Goal: Transaction & Acquisition: Purchase product/service

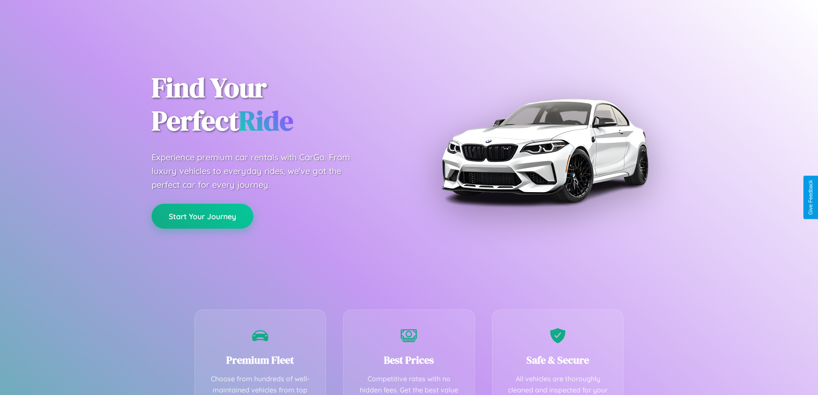
click at [202, 216] on button "Start Your Journey" at bounding box center [203, 216] width 102 height 25
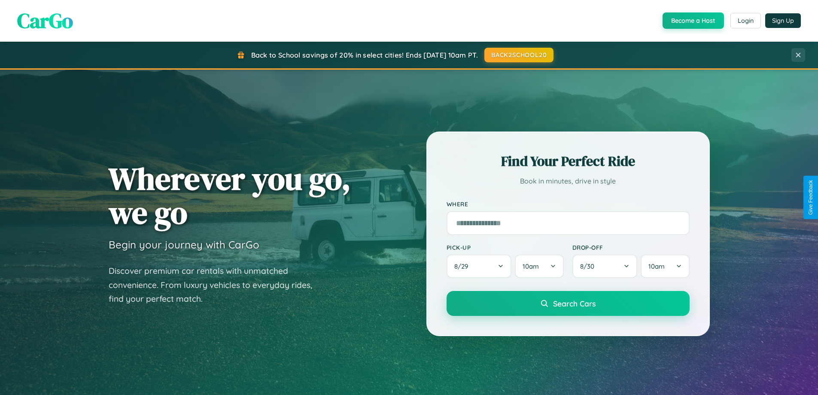
scroll to position [1653, 0]
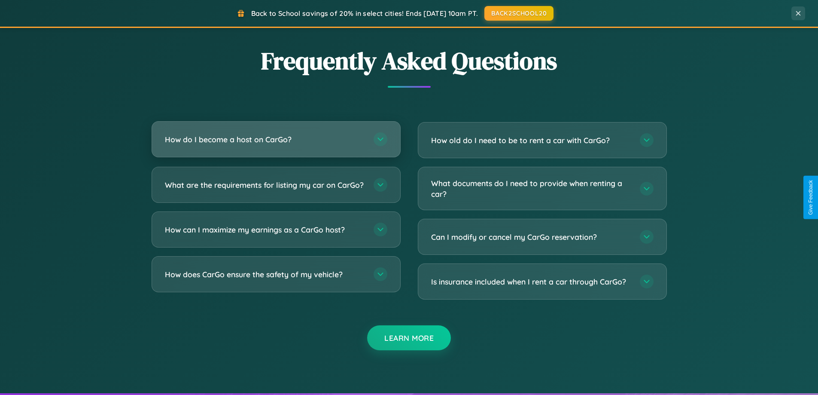
click at [276, 140] on h3 "How do I become a host on CarGo?" at bounding box center [265, 139] width 200 height 11
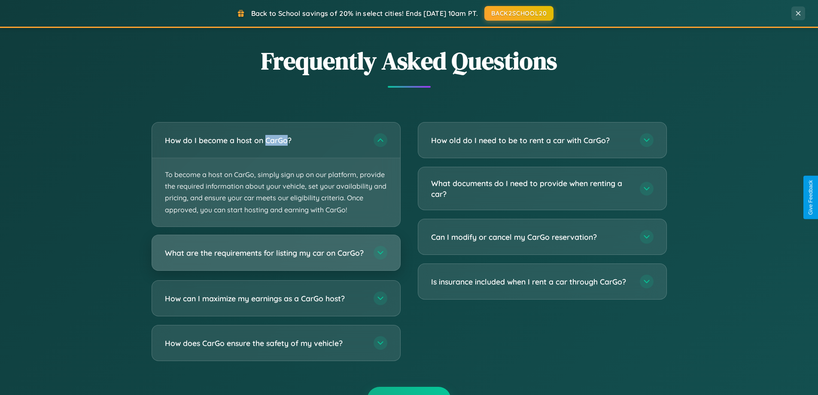
click at [276, 256] on h3 "What are the requirements for listing my car on CarGo?" at bounding box center [265, 252] width 200 height 11
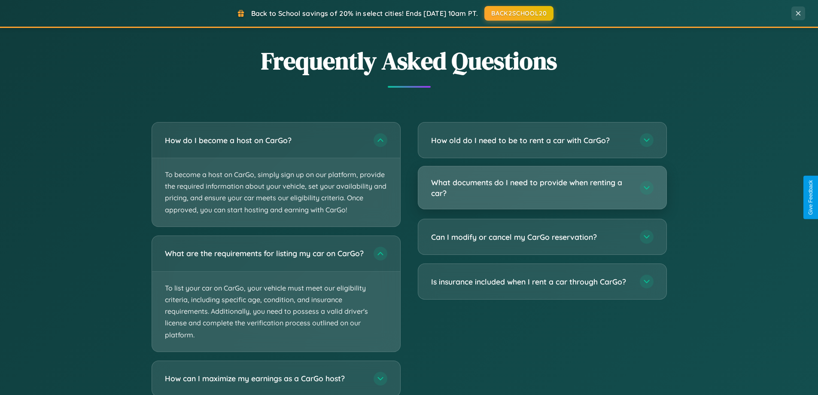
click at [542, 188] on h3 "What documents do I need to provide when renting a car?" at bounding box center [531, 187] width 200 height 21
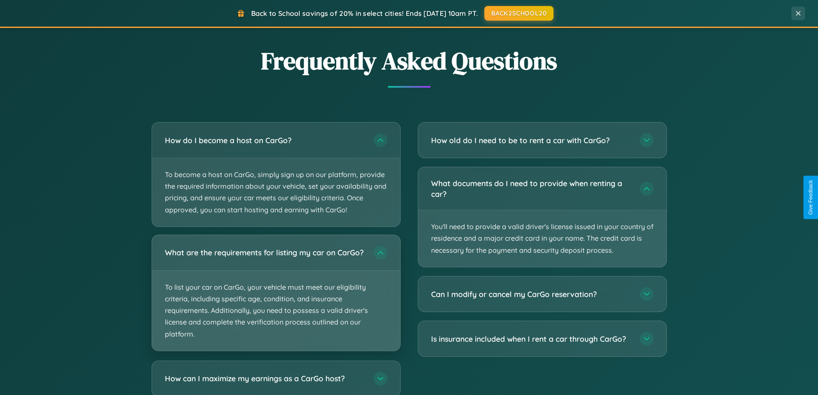
click at [276, 296] on p "To list your car on CarGo, your vehicle must meet our eligibility criteria, inc…" at bounding box center [276, 311] width 248 height 80
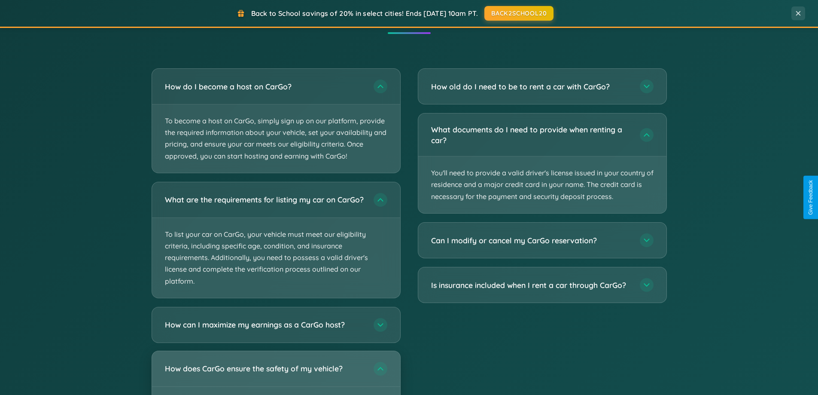
click at [276, 374] on h3 "How does CarGo ensure the safety of my vehicle?" at bounding box center [265, 368] width 200 height 11
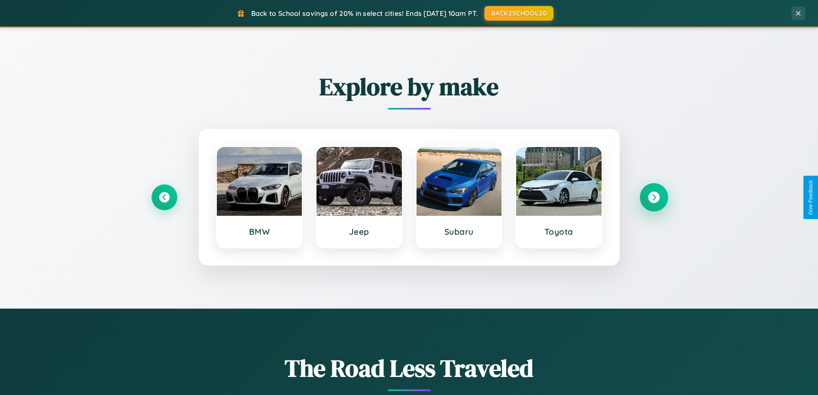
click at [654, 197] on icon at bounding box center [654, 198] width 12 height 12
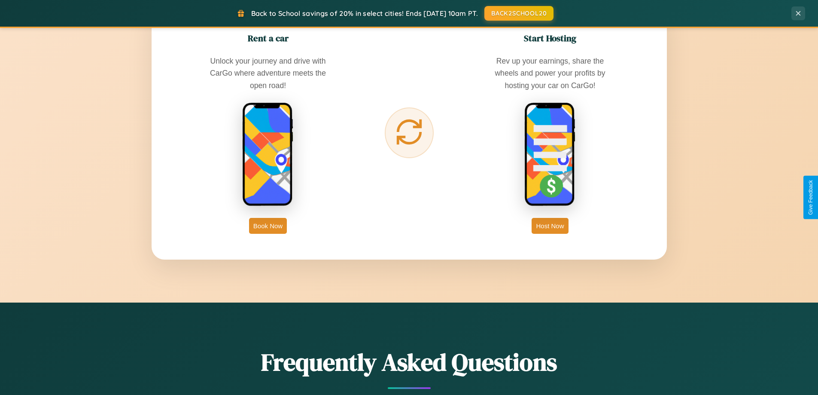
scroll to position [1380, 0]
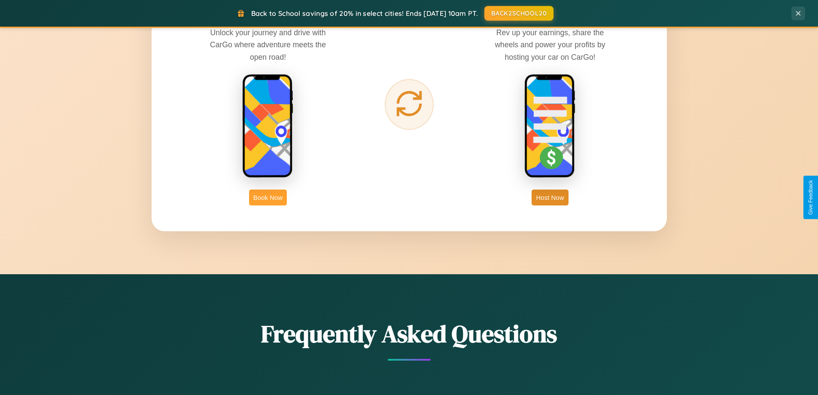
click at [268, 197] on button "Book Now" at bounding box center [268, 197] width 38 height 16
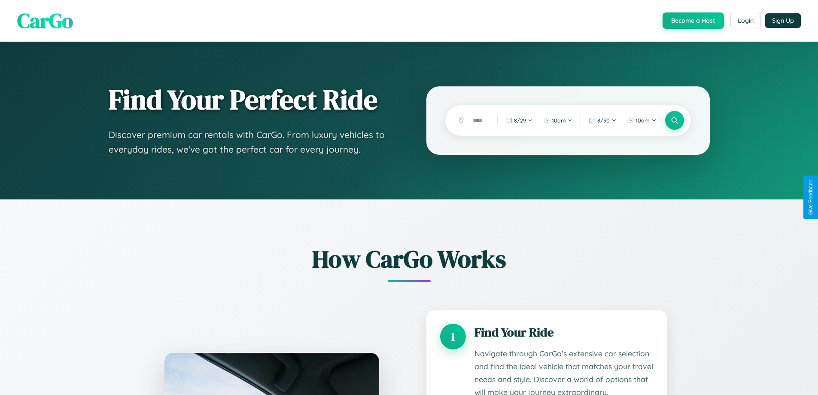
scroll to position [716, 0]
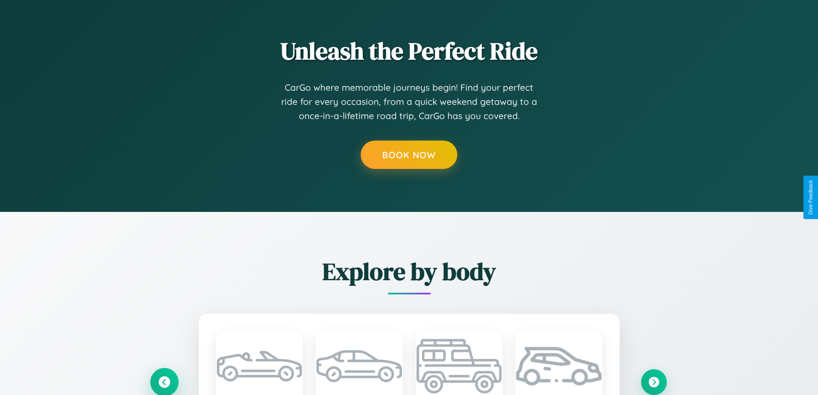
click at [164, 381] on icon at bounding box center [164, 382] width 12 height 12
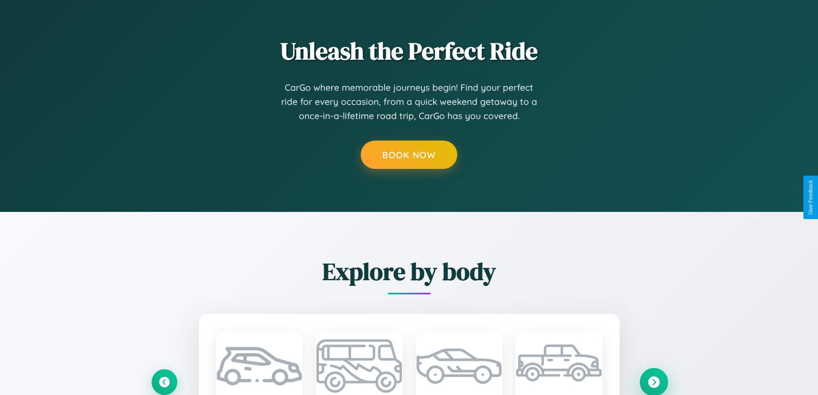
click at [654, 381] on icon at bounding box center [654, 382] width 12 height 12
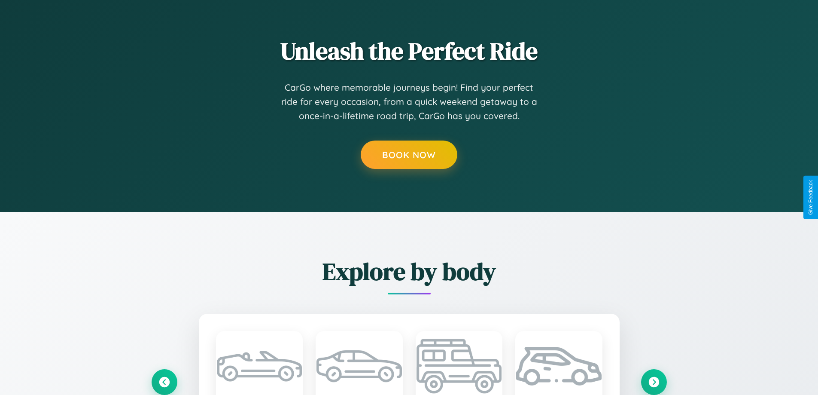
scroll to position [0, 0]
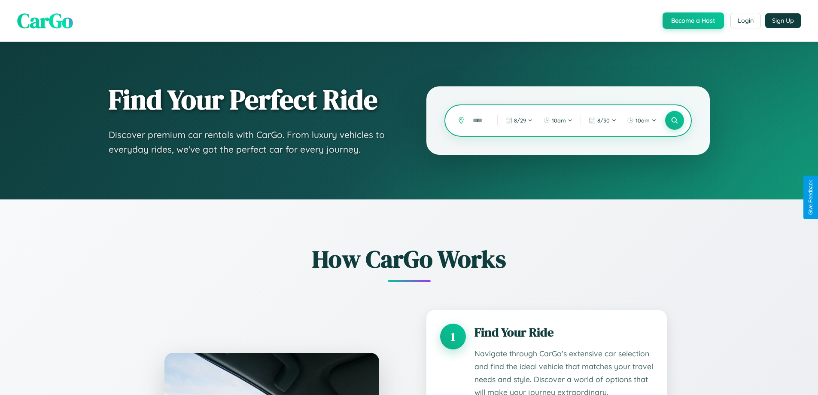
click at [479, 120] on input "text" at bounding box center [479, 120] width 20 height 15
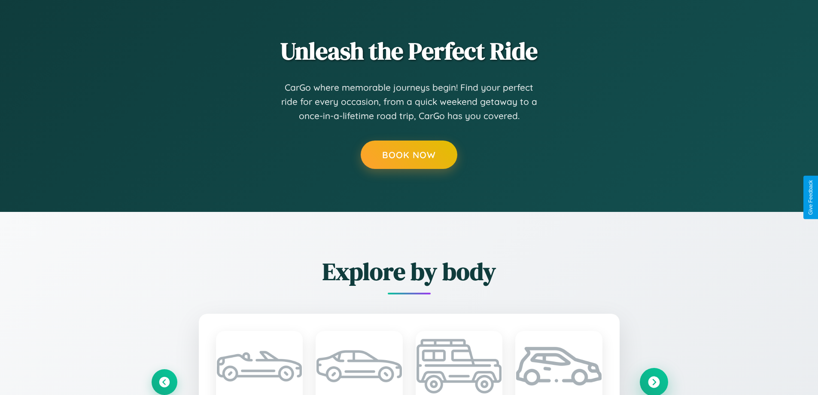
click at [654, 381] on icon at bounding box center [654, 382] width 12 height 12
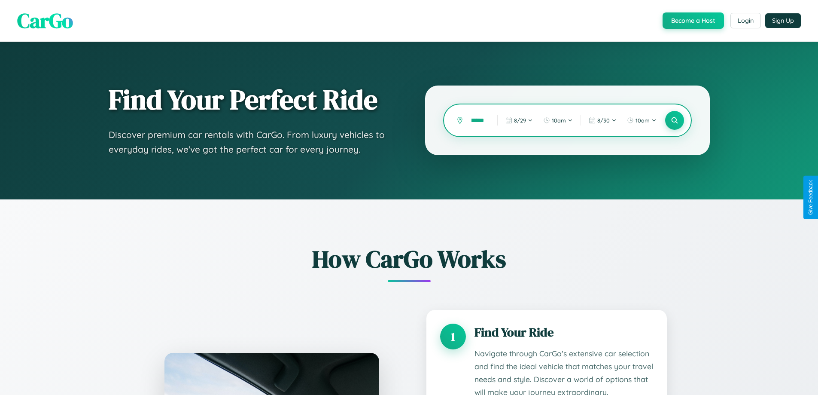
scroll to position [0, 11]
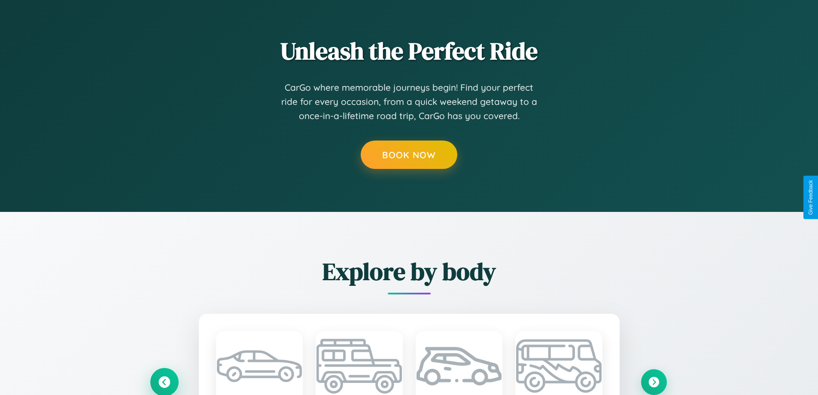
click at [164, 381] on icon at bounding box center [164, 382] width 14 height 14
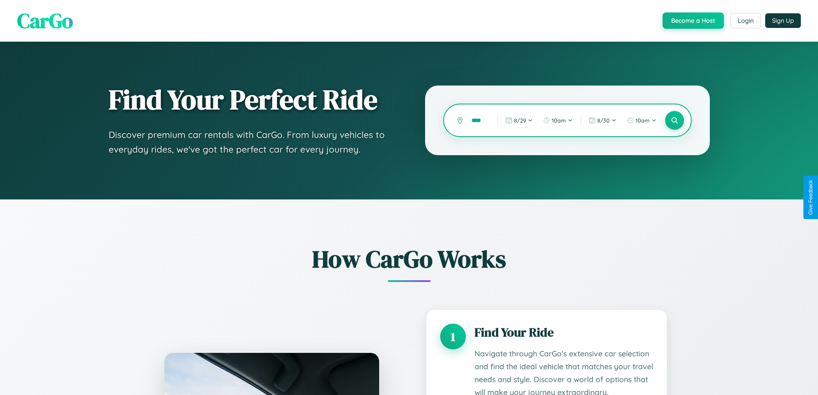
scroll to position [0, 0]
type input "*"
type input "******"
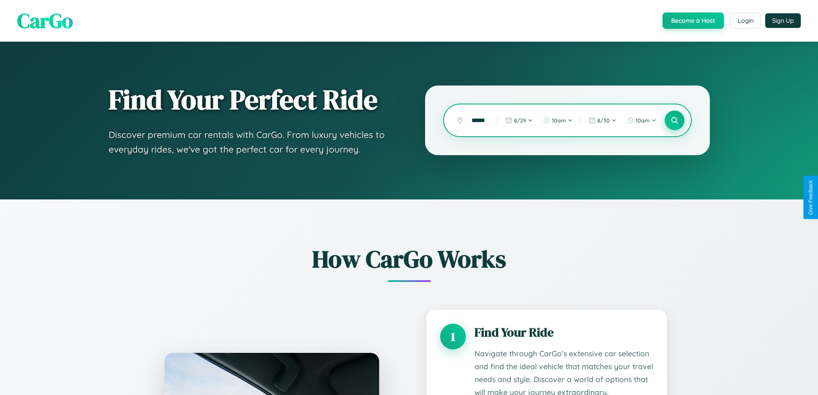
click at [674, 120] on icon at bounding box center [674, 120] width 8 height 8
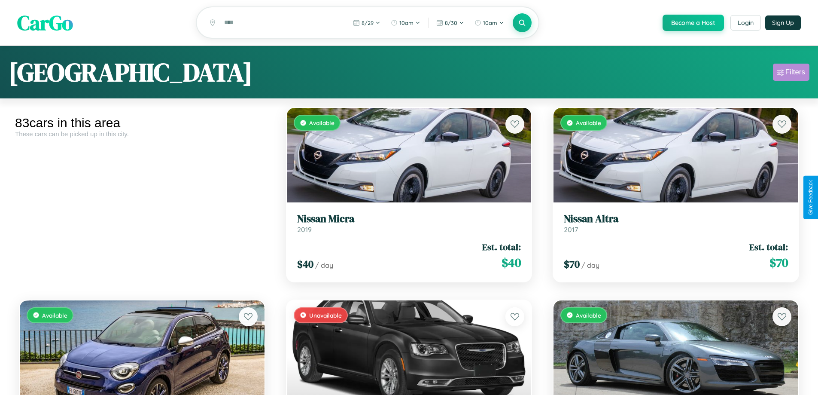
click at [791, 73] on div "Filters" at bounding box center [796, 72] width 20 height 9
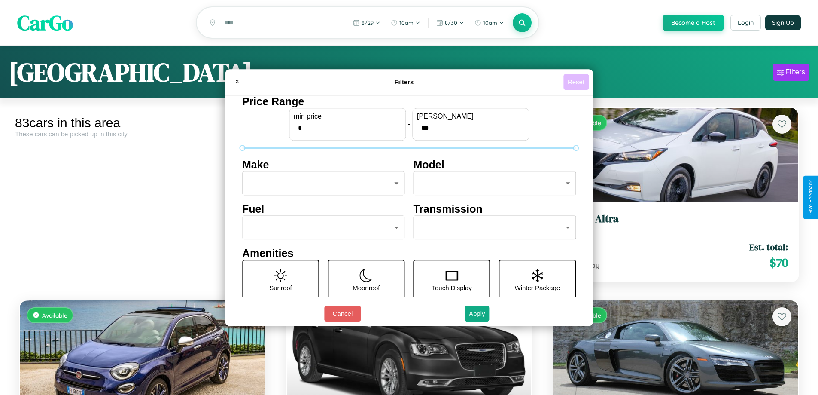
click at [577, 82] on button "Reset" at bounding box center [576, 82] width 25 height 16
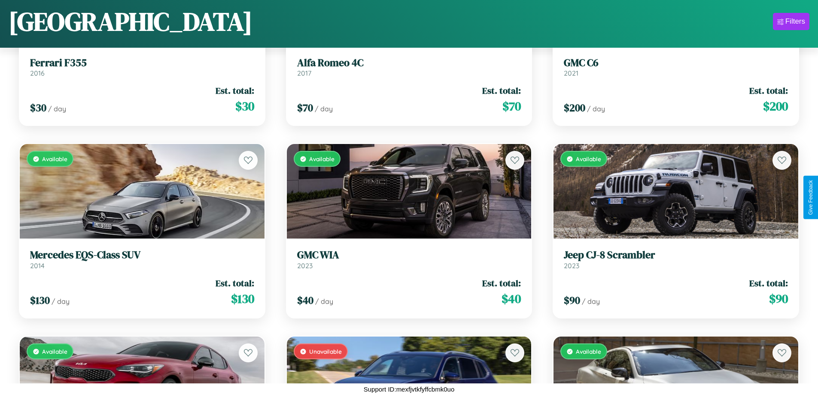
scroll to position [2813, 0]
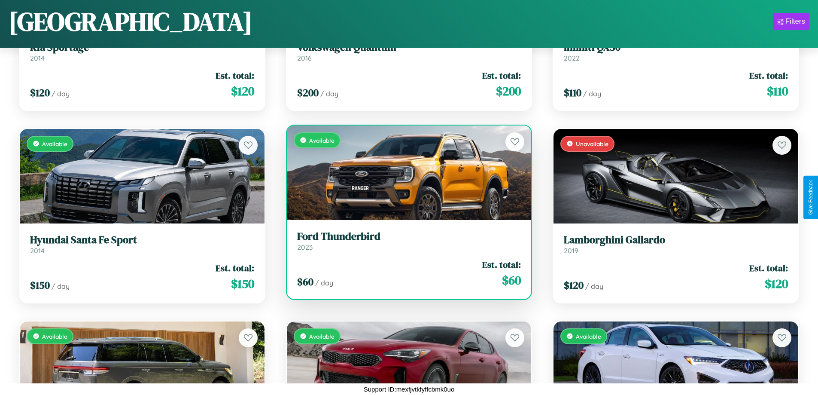
click at [405, 275] on div "$ 60 / day Est. total: $ 60" at bounding box center [409, 273] width 224 height 30
click at [405, 273] on div "$ 60 / day Est. total: $ 60" at bounding box center [409, 273] width 224 height 30
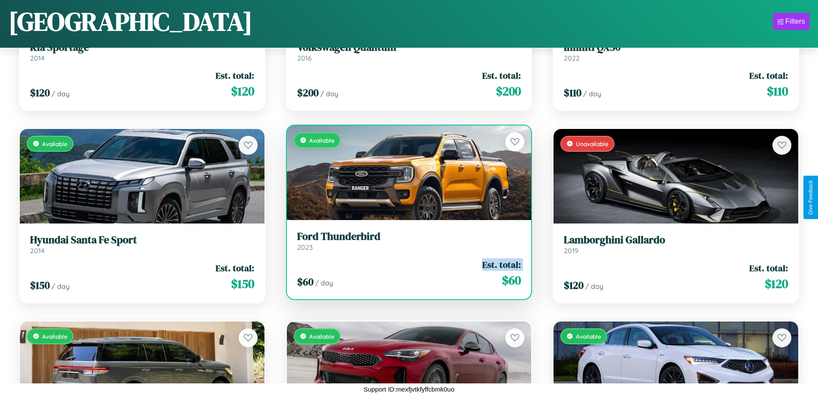
click at [405, 273] on div "$ 60 / day Est. total: $ 60" at bounding box center [409, 273] width 224 height 30
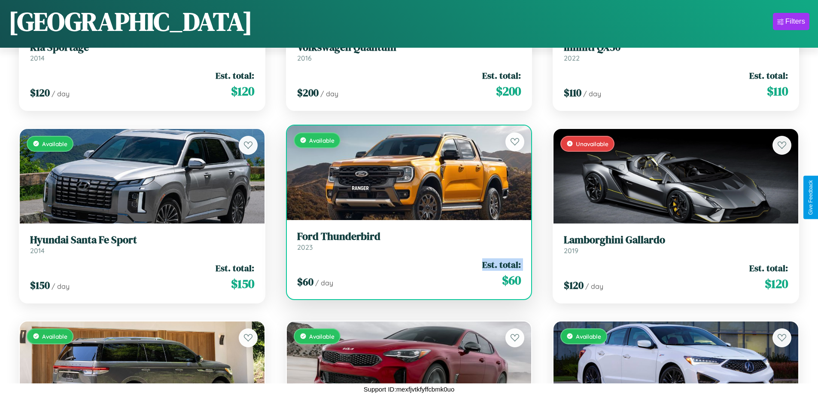
click at [405, 273] on div "$ 60 / day Est. total: $ 60" at bounding box center [409, 273] width 224 height 30
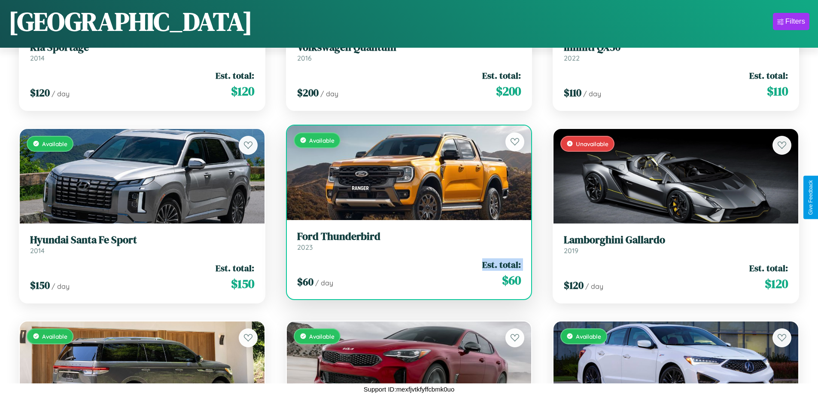
click at [405, 273] on div "$ 60 / day Est. total: $ 60" at bounding box center [409, 273] width 224 height 30
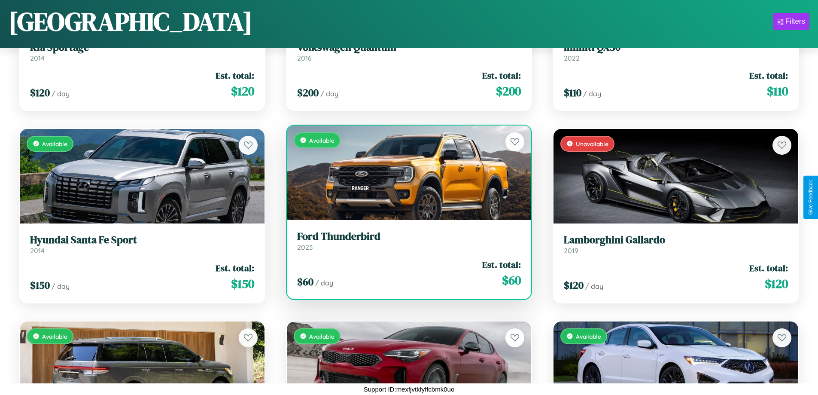
click at [405, 273] on div "$ 60 / day Est. total: $ 60" at bounding box center [409, 273] width 224 height 30
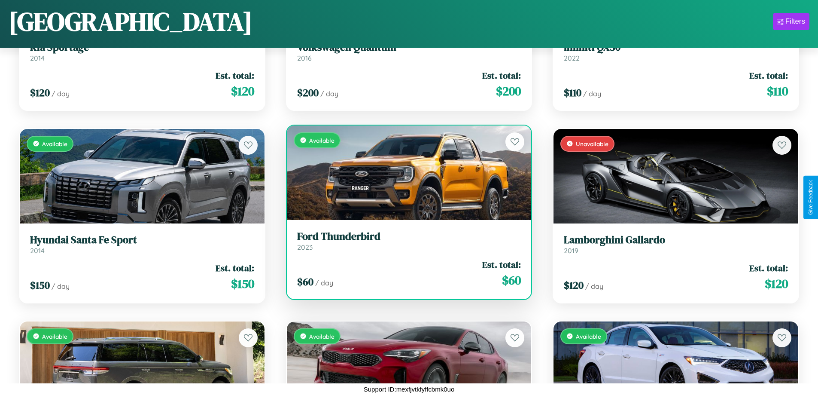
click at [405, 241] on h3 "Ford Thunderbird" at bounding box center [409, 236] width 224 height 12
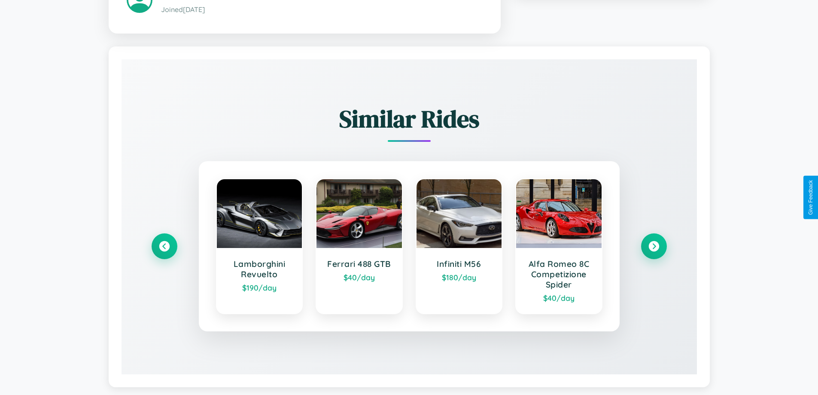
scroll to position [527, 0]
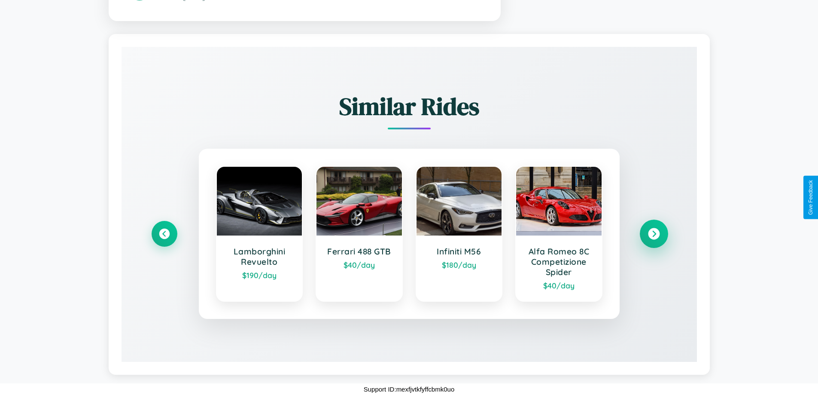
click at [654, 234] on icon at bounding box center [654, 234] width 12 height 12
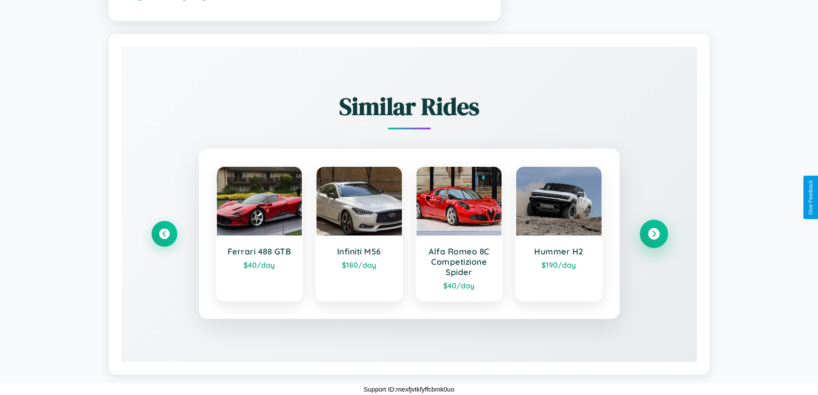
click at [654, 234] on icon at bounding box center [654, 234] width 12 height 12
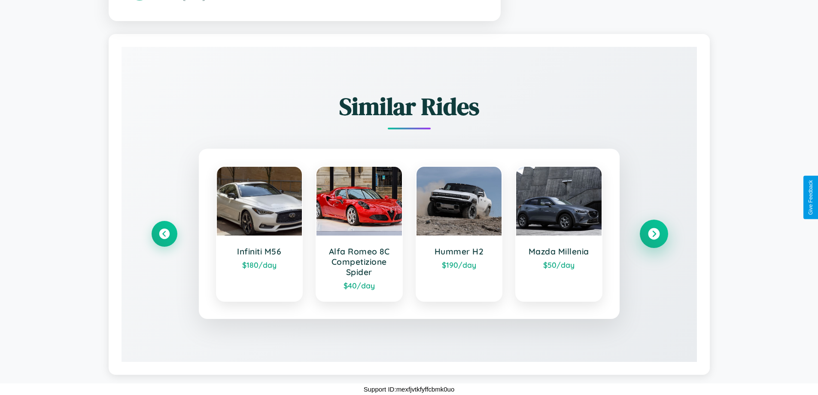
click at [654, 234] on icon at bounding box center [654, 234] width 12 height 12
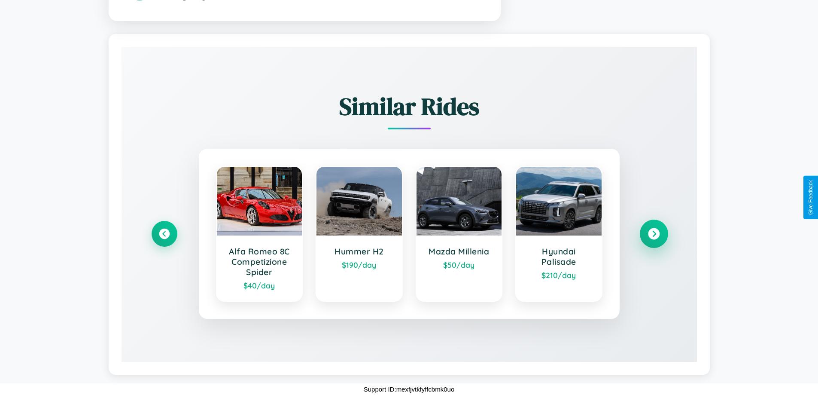
click at [654, 234] on icon at bounding box center [654, 234] width 12 height 12
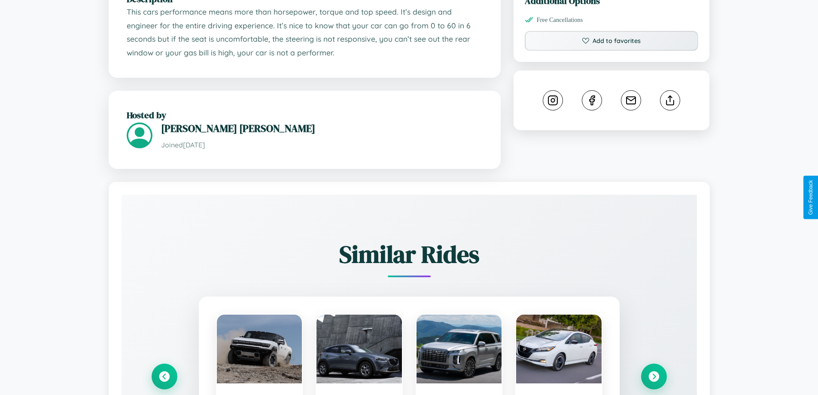
scroll to position [291, 0]
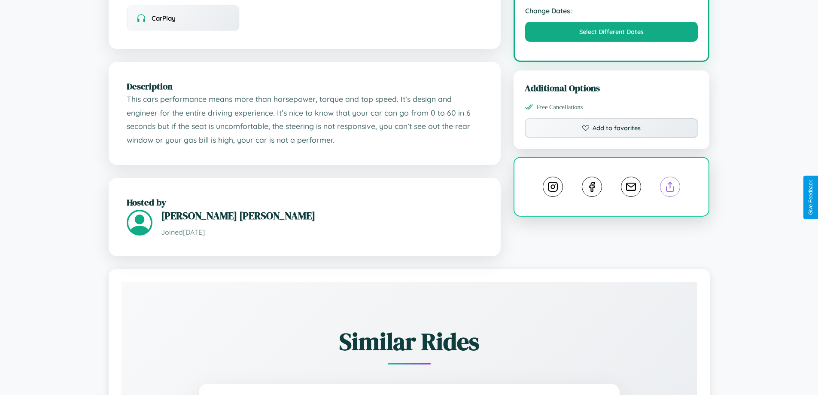
click at [670, 188] on line at bounding box center [670, 185] width 0 height 6
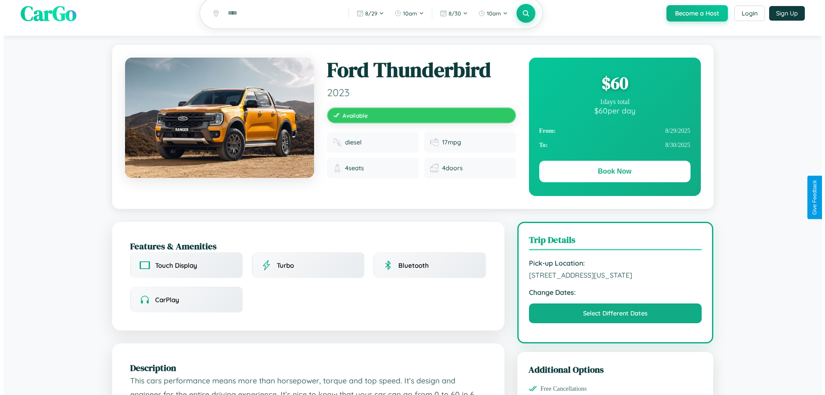
scroll to position [0, 0]
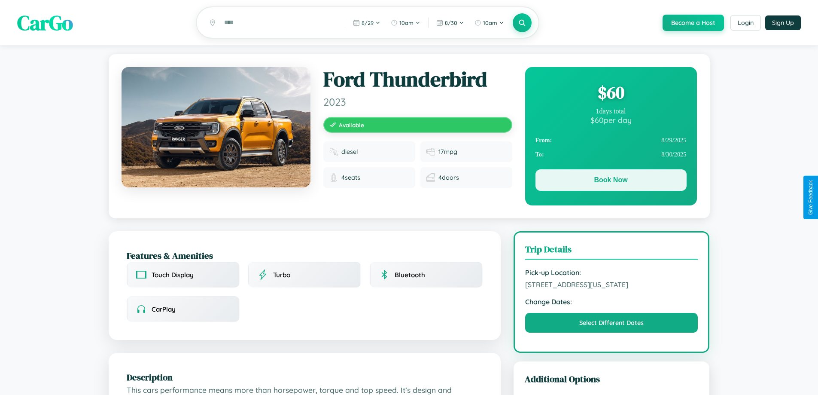
click at [611, 181] on button "Book Now" at bounding box center [611, 179] width 151 height 21
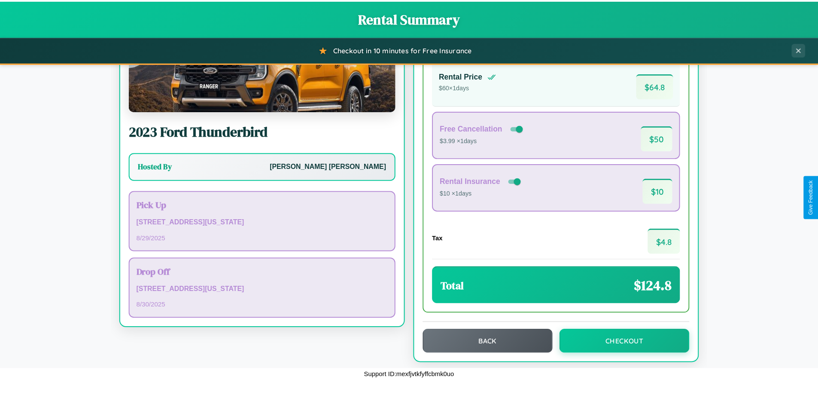
scroll to position [59, 0]
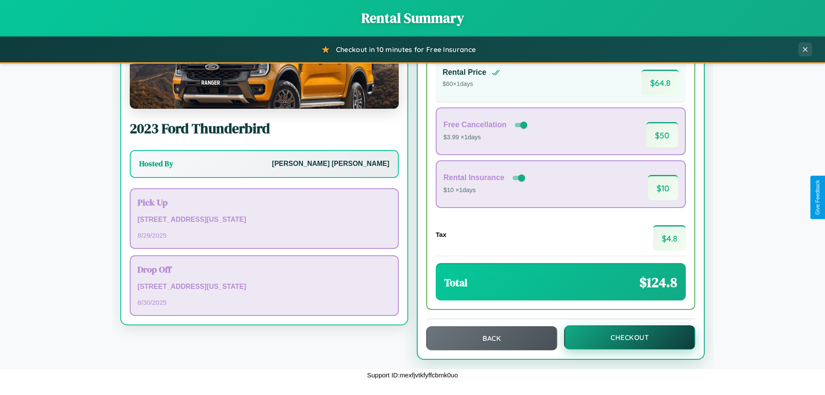
click at [624, 337] on button "Checkout" at bounding box center [629, 337] width 131 height 24
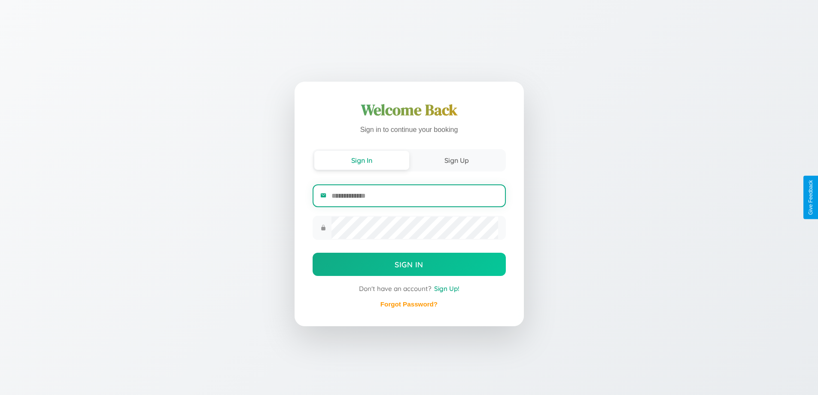
click at [414, 197] on input "email" at bounding box center [415, 195] width 166 height 21
type input "**********"
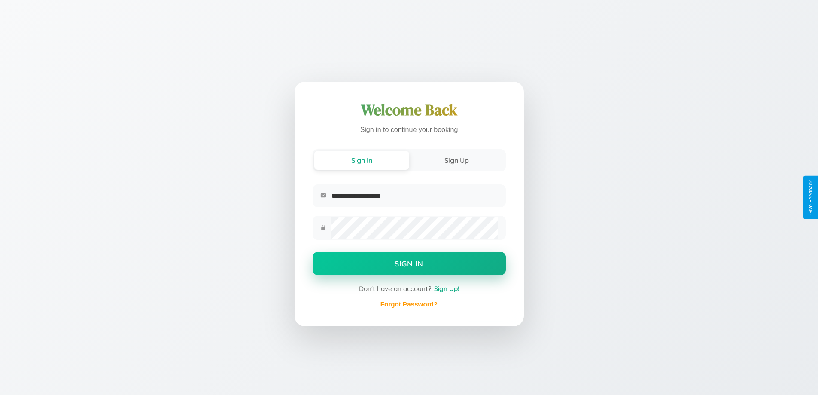
click at [409, 264] on button "Sign In" at bounding box center [409, 263] width 193 height 23
